Goal: Task Accomplishment & Management: Manage account settings

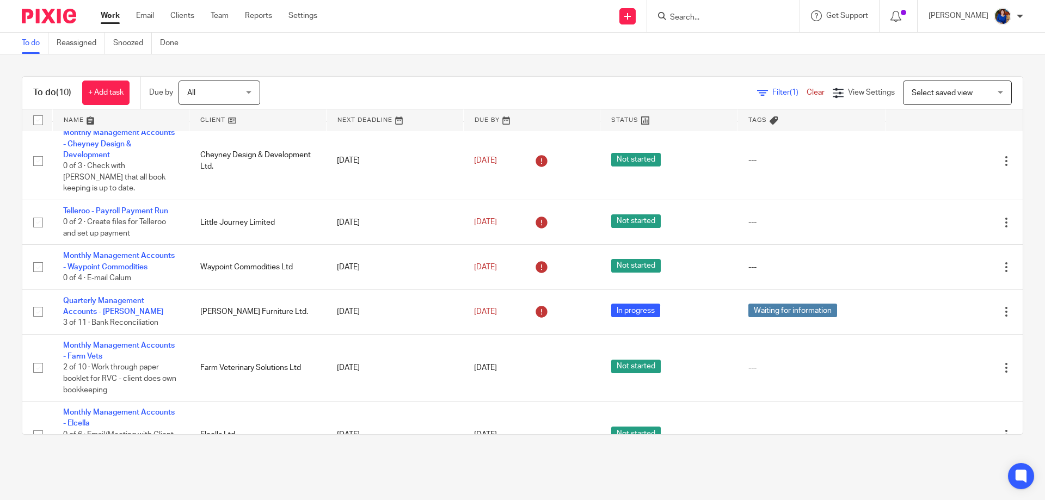
scroll to position [256, 0]
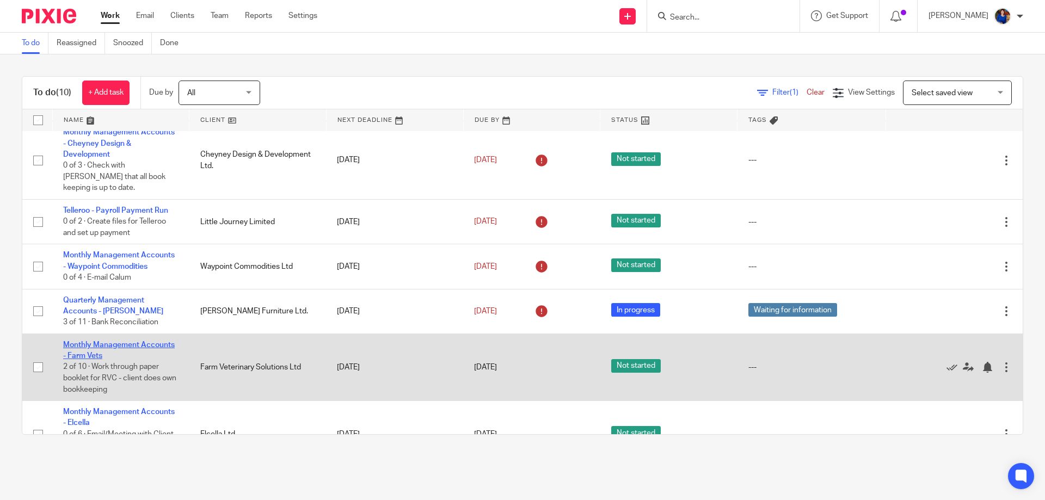
click at [113, 341] on link "Monthly Management Accounts - Farm Vets" at bounding box center [119, 350] width 112 height 19
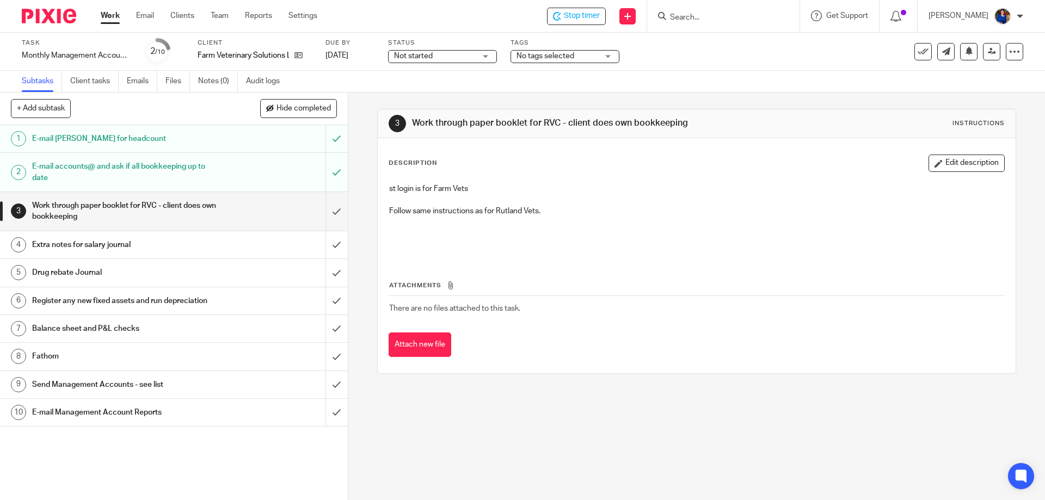
click at [467, 59] on span "Not started" at bounding box center [435, 56] width 82 height 11
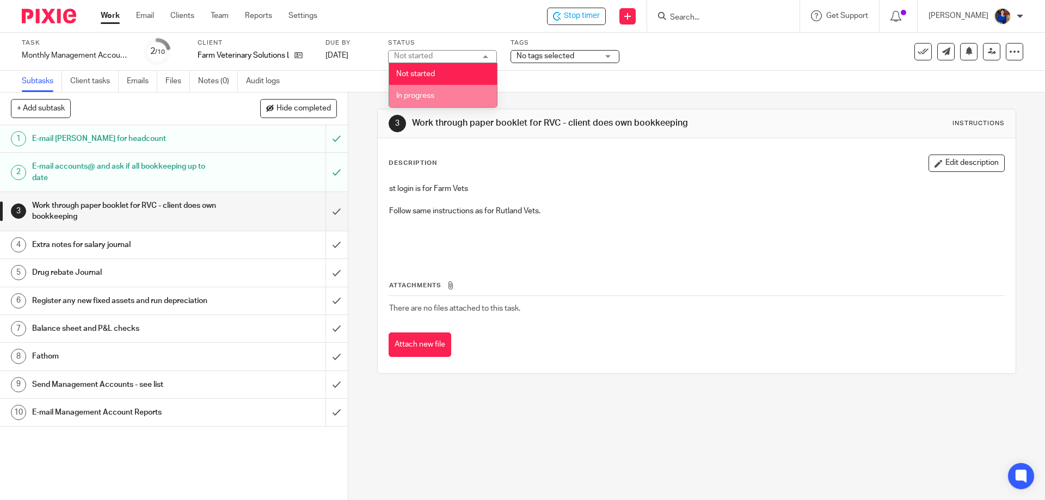
click at [440, 96] on li "In progress" at bounding box center [443, 96] width 108 height 22
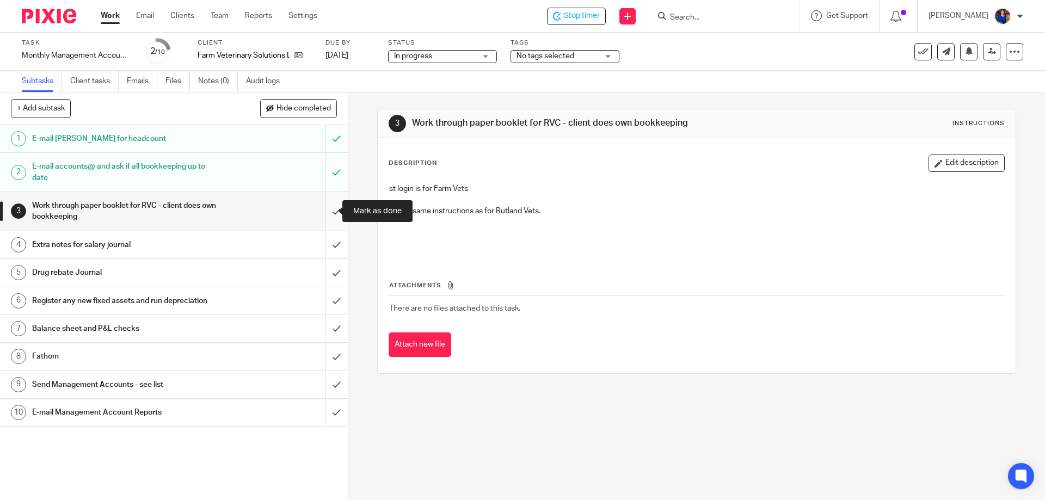
click at [328, 209] on input "submit" at bounding box center [174, 211] width 348 height 39
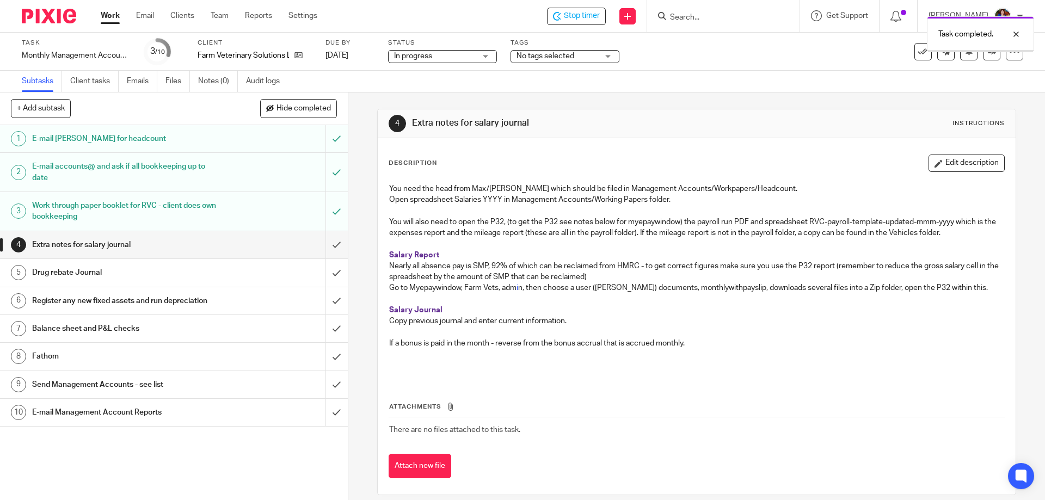
click at [330, 243] on input "submit" at bounding box center [174, 244] width 348 height 27
